Goal: Information Seeking & Learning: Learn about a topic

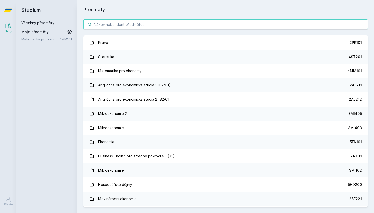
click at [138, 25] on input "search" at bounding box center [225, 24] width 284 height 10
paste input "2PR321"
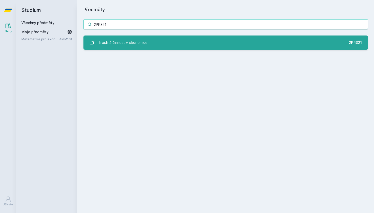
type input "2PR321"
click at [135, 46] on div "Trestná činnost v ekonomice" at bounding box center [122, 43] width 49 height 10
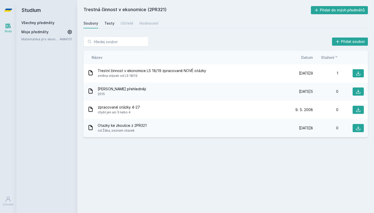
click at [110, 23] on div "Testy" at bounding box center [109, 23] width 10 height 5
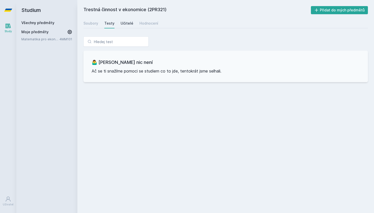
click at [125, 23] on div "Učitelé" at bounding box center [126, 23] width 13 height 5
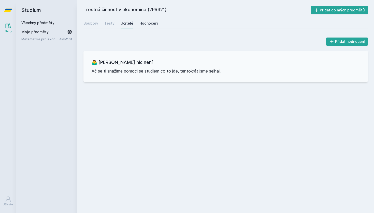
click at [150, 26] on link "Hodnocení" at bounding box center [148, 23] width 19 height 10
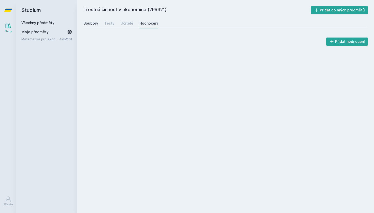
click at [97, 22] on div "Soubory" at bounding box center [90, 23] width 15 height 5
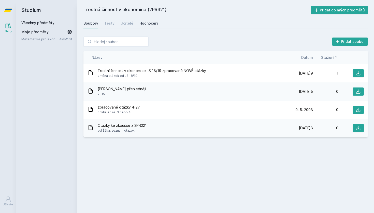
click at [147, 21] on div "Hodnocení" at bounding box center [148, 23] width 19 height 5
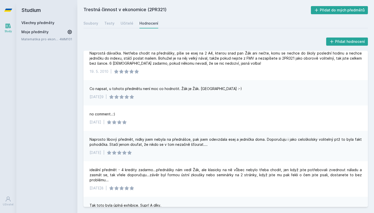
click at [10, 9] on icon at bounding box center [8, 10] width 8 height 3
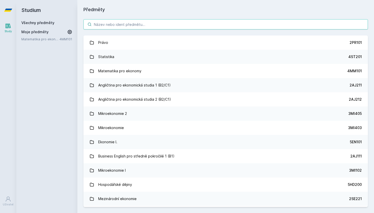
click at [116, 29] on input "search" at bounding box center [225, 24] width 284 height 10
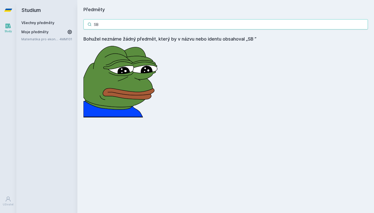
type input "S"
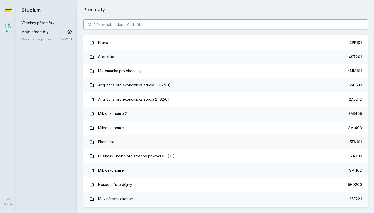
paste input "2NJ121"
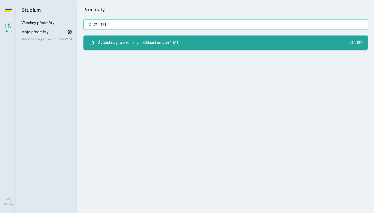
type input "2NJ121"
click at [152, 46] on div "Švédština pro ekonomy - základní úroveň 1 (A1)" at bounding box center [138, 43] width 81 height 10
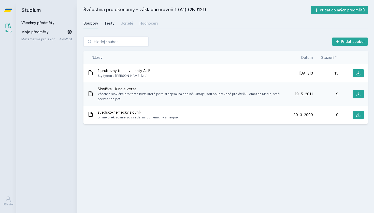
click at [109, 24] on div "Testy" at bounding box center [109, 23] width 10 height 5
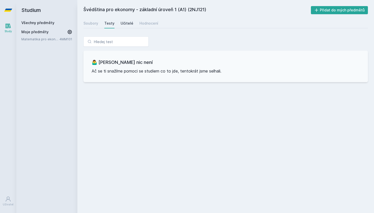
click at [121, 22] on div "Učitelé" at bounding box center [126, 23] width 13 height 5
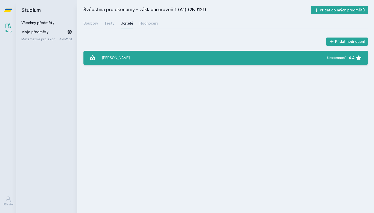
click at [148, 58] on link "[PERSON_NAME] 5 hodnocení 4.4" at bounding box center [225, 58] width 284 height 14
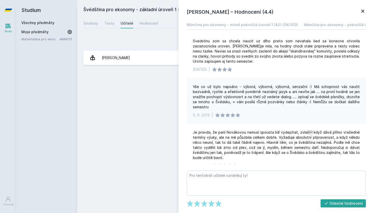
click at [362, 13] on icon at bounding box center [362, 11] width 6 height 6
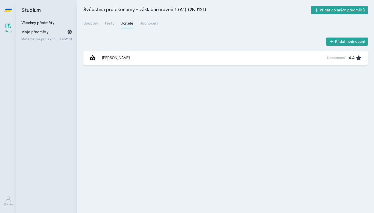
click at [36, 22] on link "Všechny předměty" at bounding box center [37, 23] width 33 height 4
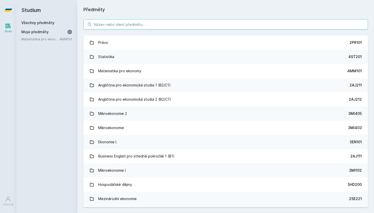
click at [133, 23] on input "search" at bounding box center [225, 24] width 284 height 10
paste input "2IB356"
type input "2IB356"
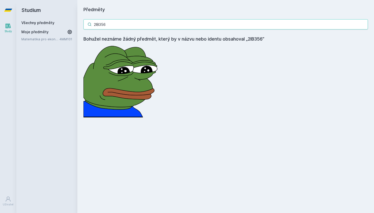
click at [362, 25] on input "2IB356" at bounding box center [225, 24] width 284 height 10
